Goal: Task Accomplishment & Management: Use online tool/utility

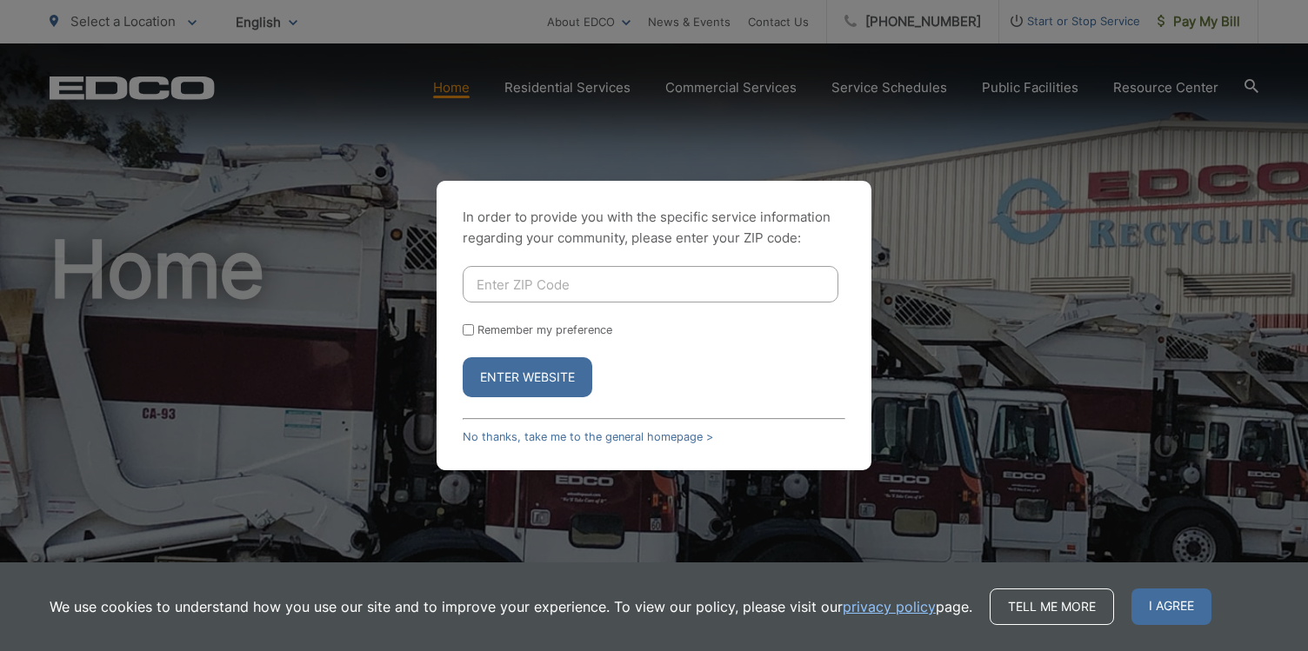
click at [566, 288] on input "Enter ZIP Code" at bounding box center [651, 284] width 376 height 37
type input "91977"
click at [529, 371] on button "Enter Website" at bounding box center [528, 377] width 130 height 40
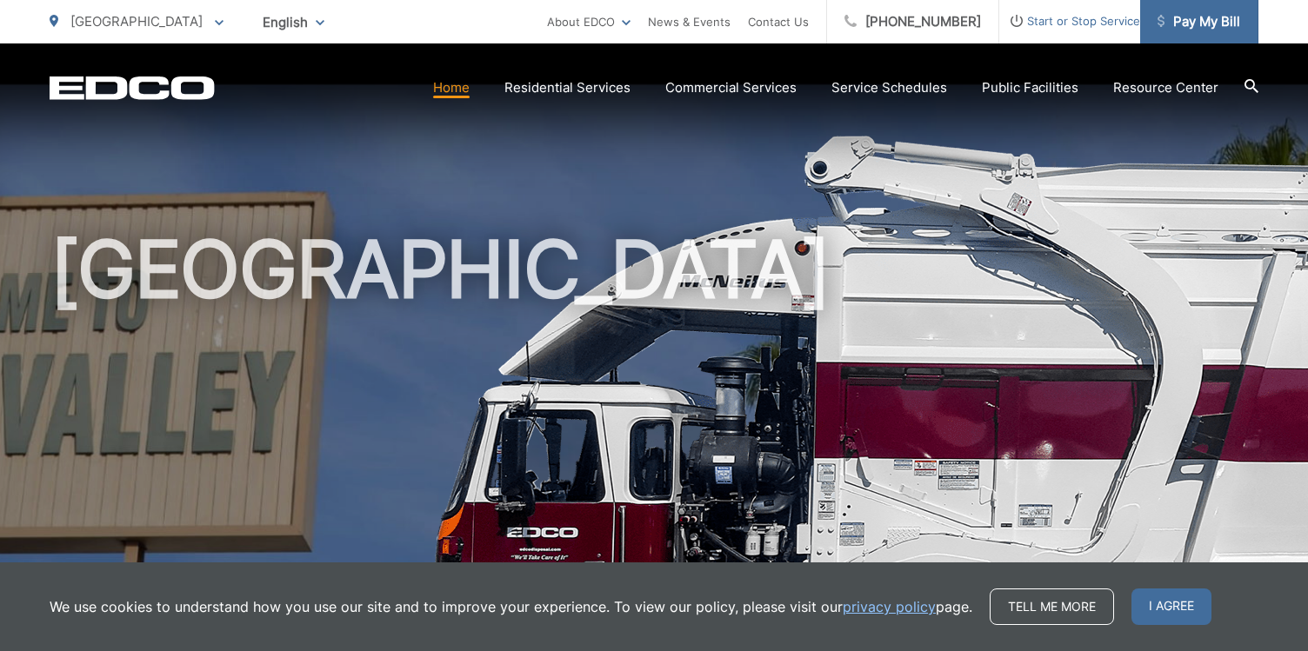
click at [1179, 30] on span "Pay My Bill" at bounding box center [1198, 21] width 83 height 21
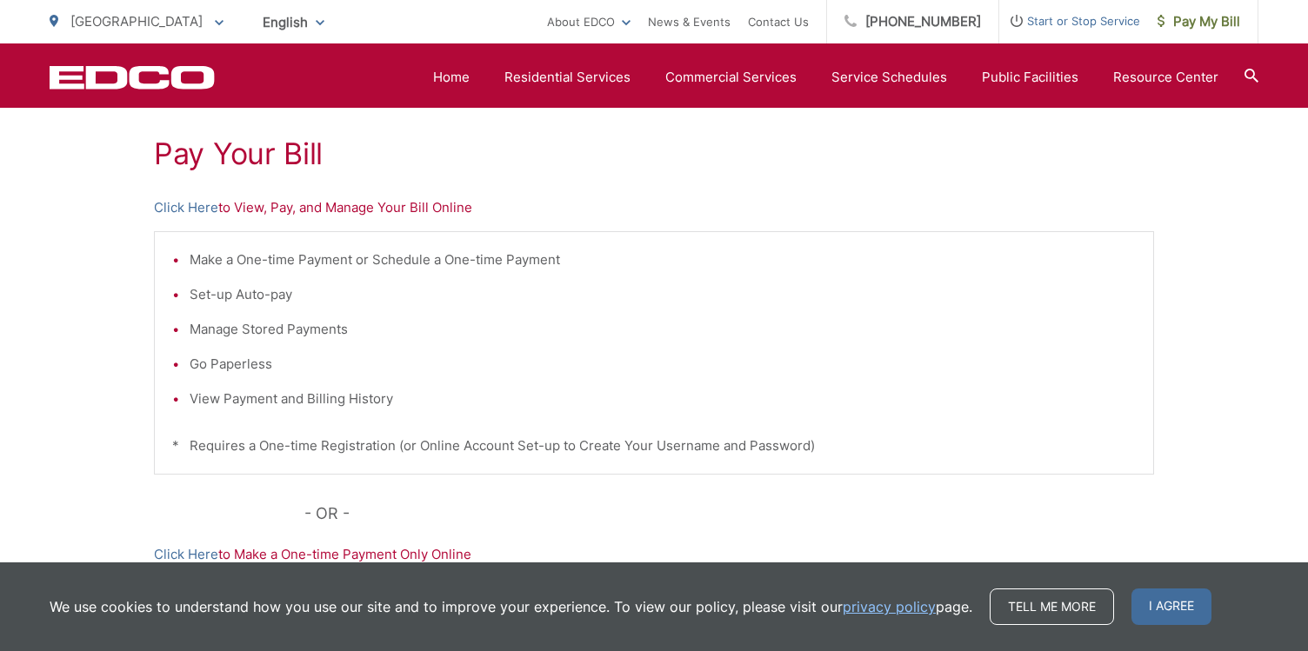
scroll to position [305, 0]
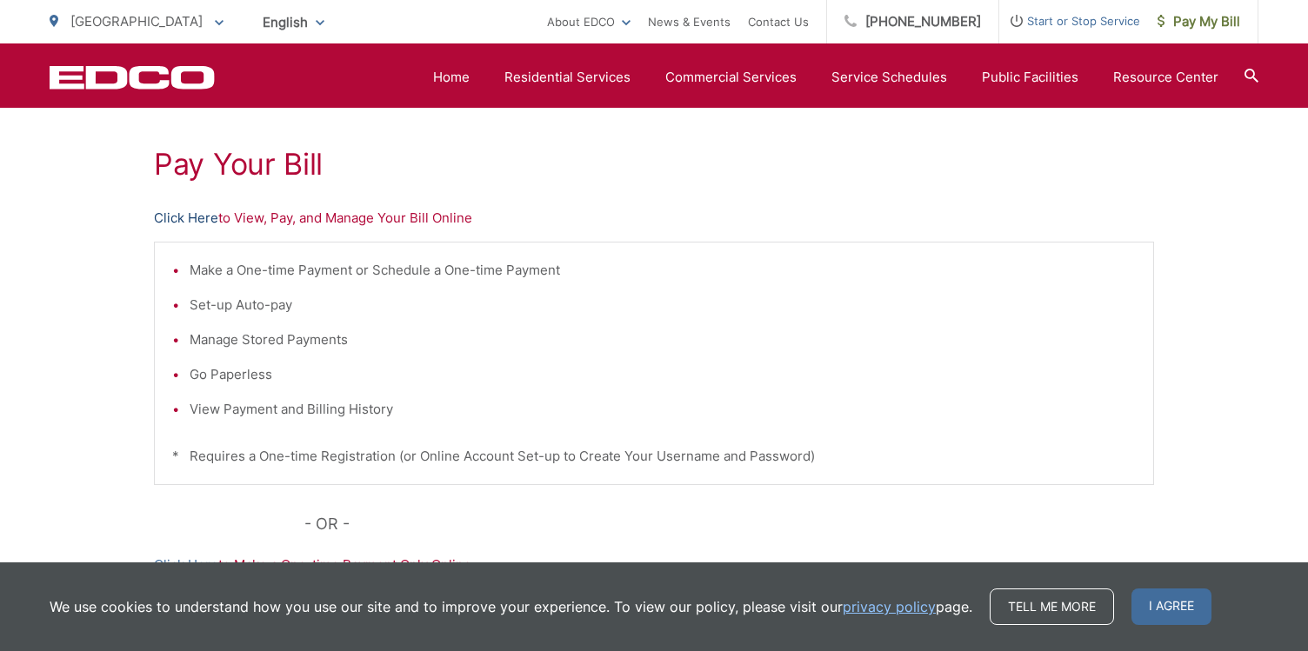
click at [196, 217] on link "Click Here" at bounding box center [186, 218] width 64 height 21
